Goal: Task Accomplishment & Management: Use online tool/utility

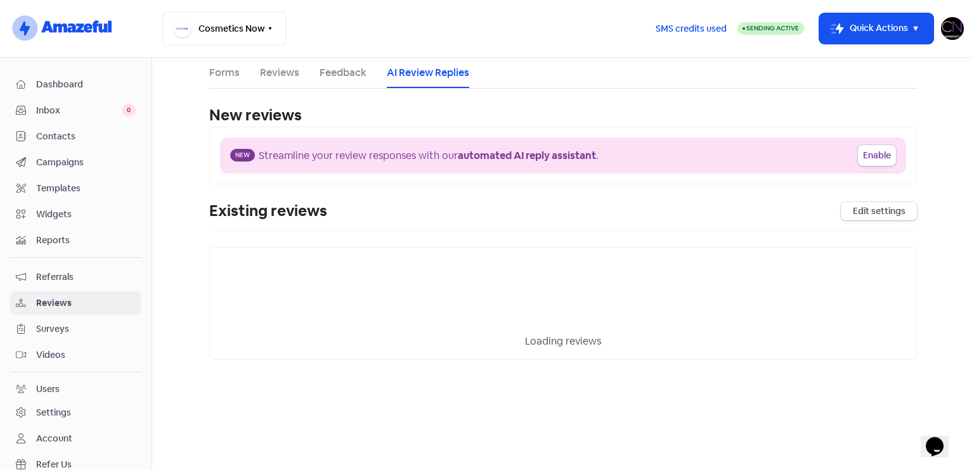
click at [96, 292] on link "Reviews" at bounding box center [75, 303] width 131 height 23
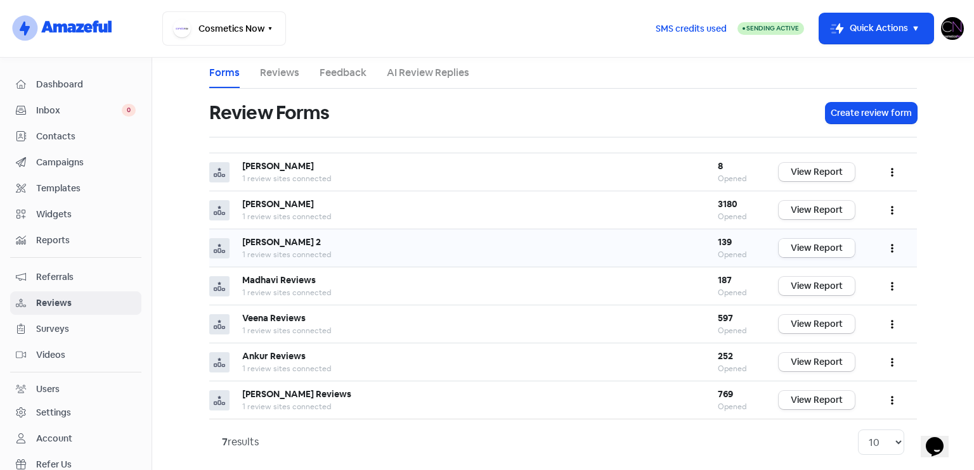
click at [794, 248] on link "View Report" at bounding box center [816, 248] width 76 height 18
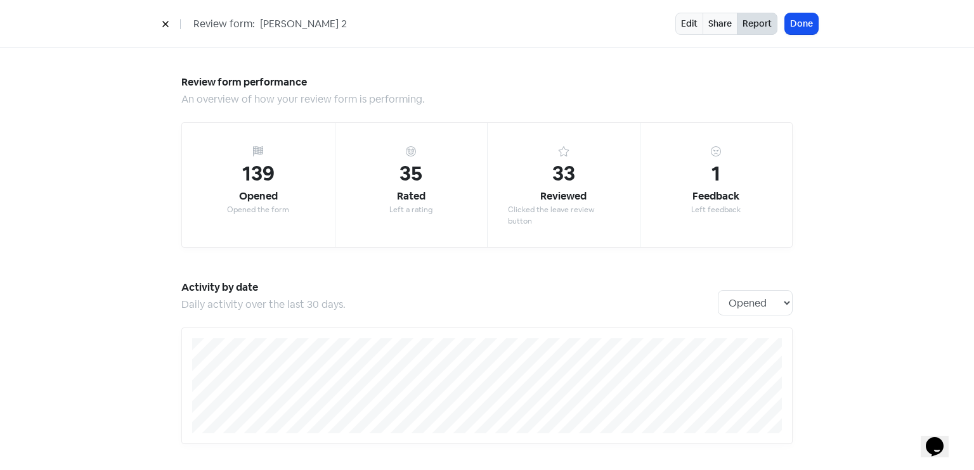
scroll to position [1110, 0]
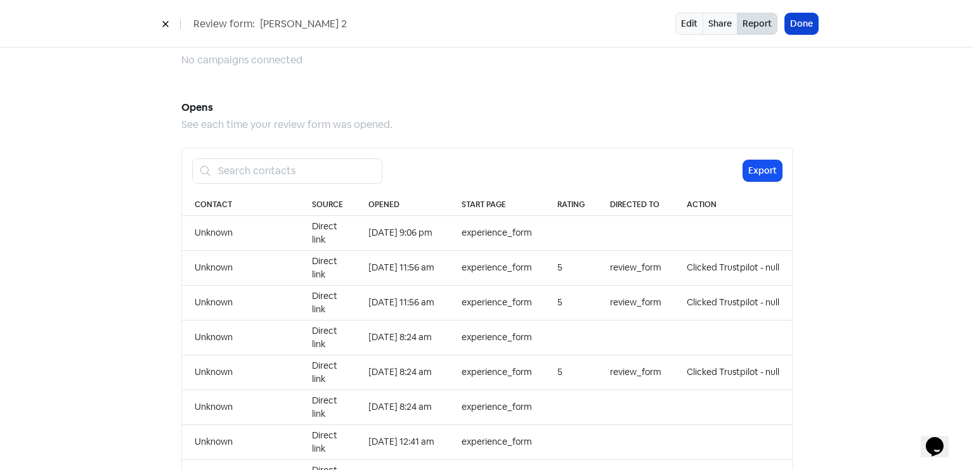
click at [802, 22] on button "Done" at bounding box center [801, 23] width 33 height 21
